Goal: Transaction & Acquisition: Book appointment/travel/reservation

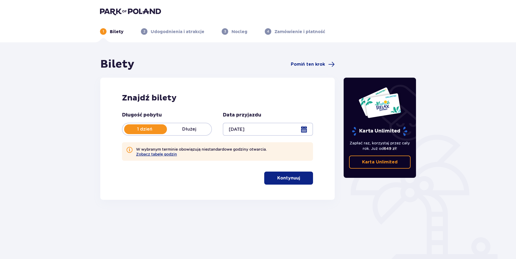
click at [288, 178] on p "Kontynuuj" at bounding box center [288, 178] width 23 height 6
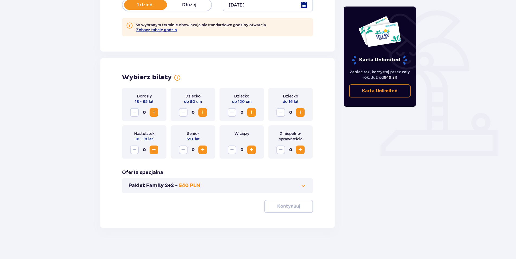
scroll to position [126, 0]
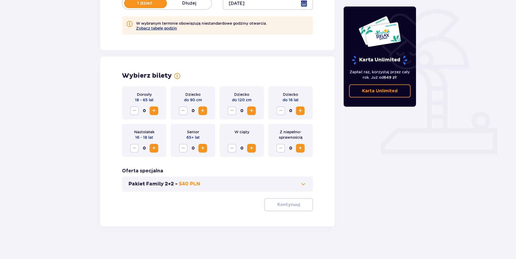
click at [155, 109] on span "Zwiększ" at bounding box center [154, 110] width 7 height 7
click at [289, 206] on p "Kontynuuj" at bounding box center [288, 204] width 23 height 6
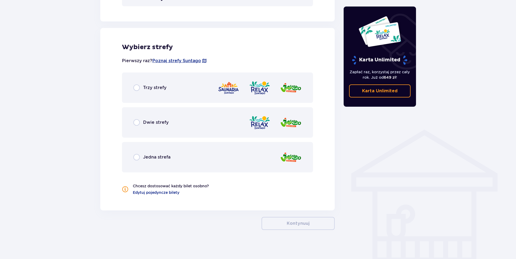
scroll to position [315, 0]
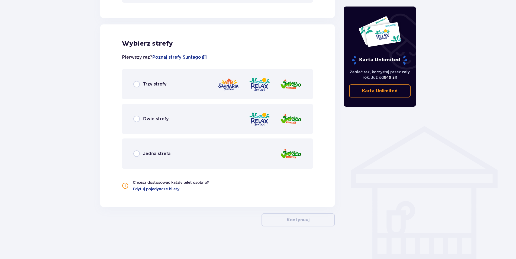
click at [135, 119] on input "radio" at bounding box center [136, 119] width 7 height 7
radio input "true"
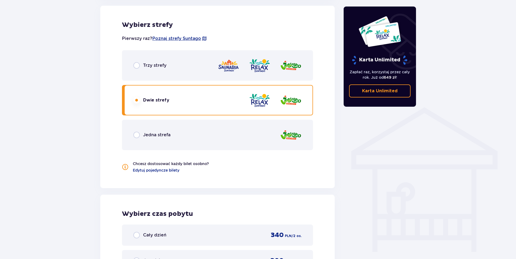
scroll to position [329, 0]
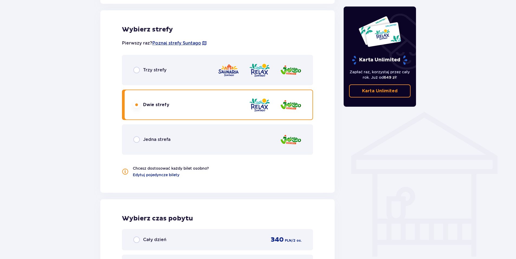
click at [137, 69] on input "radio" at bounding box center [136, 70] width 7 height 7
radio input "true"
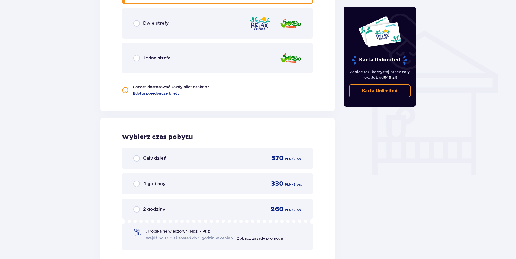
scroll to position [383, 0]
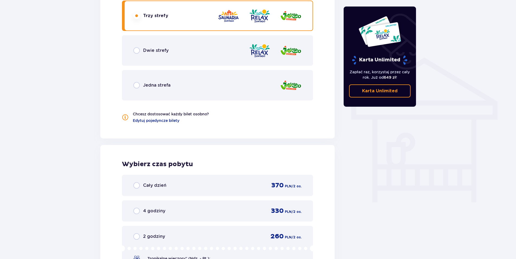
click at [136, 50] on input "radio" at bounding box center [136, 50] width 7 height 7
radio input "true"
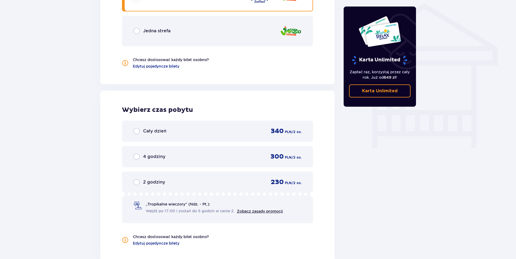
scroll to position [410, 0]
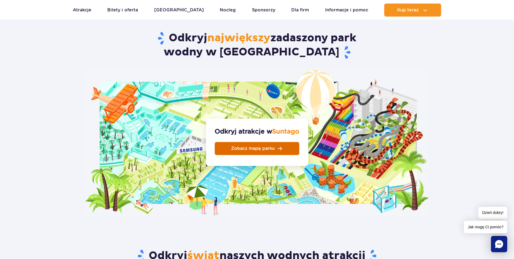
scroll to position [515, 0]
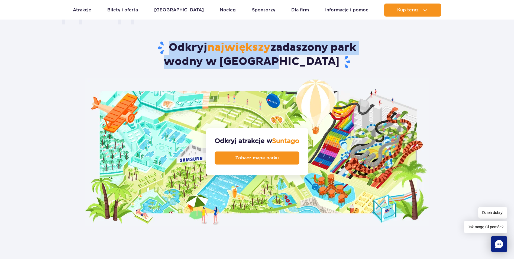
drag, startPoint x: 88, startPoint y: 36, endPoint x: 79, endPoint y: 47, distance: 13.3
click at [79, 43] on article "Odkryj największy zadaszony park wodny w Europie Odkryj atrakcje w Suntago Zoba…" at bounding box center [257, 116] width 514 height 217
click at [262, 156] on span "Zobacz mapę parku" at bounding box center [253, 158] width 44 height 4
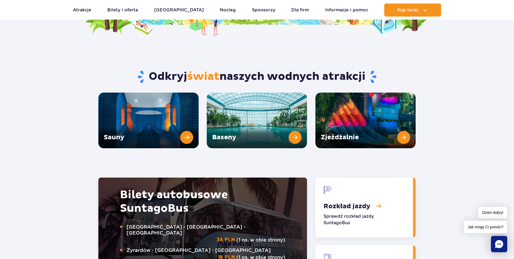
scroll to position [705, 0]
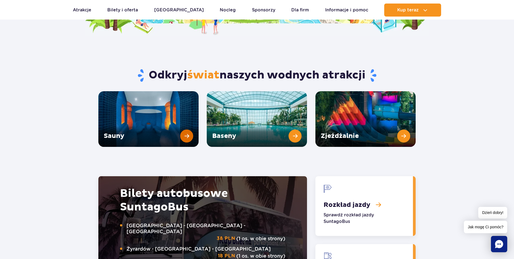
click at [148, 104] on link "Sauny" at bounding box center [148, 119] width 100 height 56
click at [298, 123] on link "Baseny" at bounding box center [257, 119] width 100 height 56
click at [402, 122] on link "Zjeżdżalnie" at bounding box center [366, 119] width 100 height 56
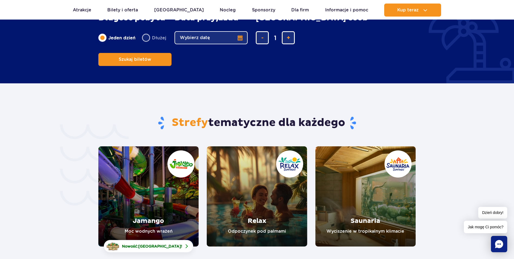
scroll to position [1139, 0]
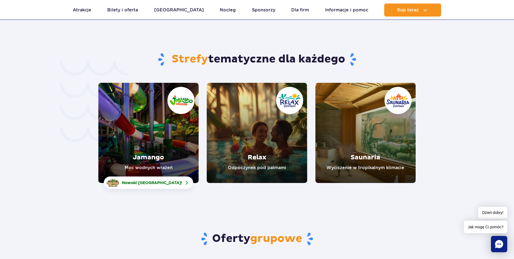
click at [143, 100] on link "Jamango" at bounding box center [148, 133] width 100 height 100
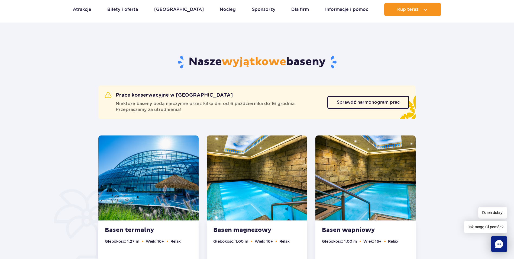
scroll to position [244, 0]
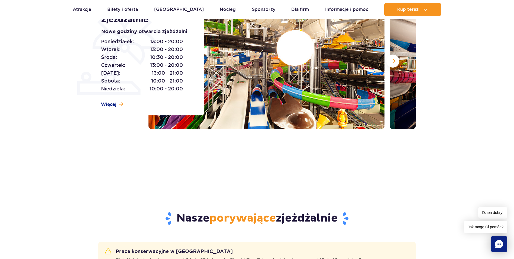
scroll to position [27, 0]
